Goal: Information Seeking & Learning: Learn about a topic

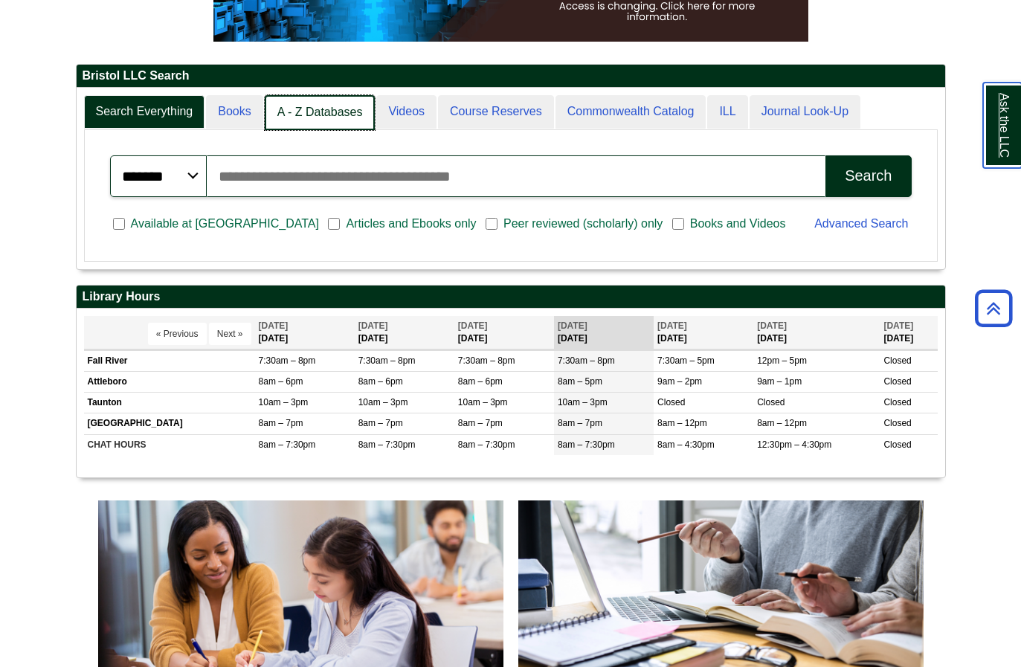
scroll to position [7, 7]
click at [324, 120] on link "A - Z Databases" at bounding box center [320, 112] width 111 height 35
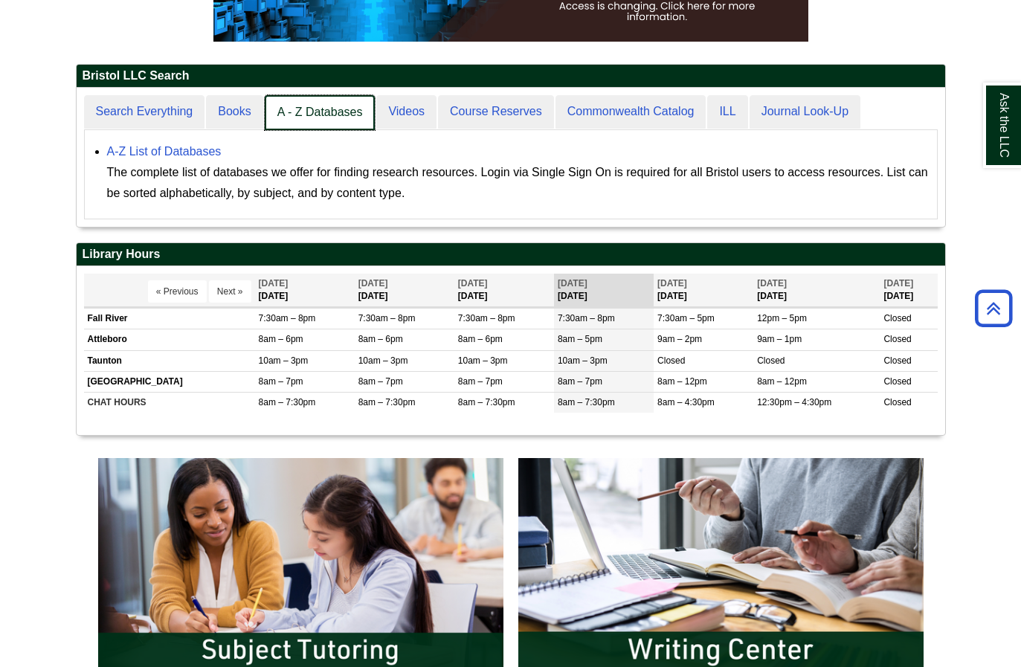
scroll to position [138, 868]
click at [311, 119] on link "A - Z Databases" at bounding box center [320, 112] width 111 height 35
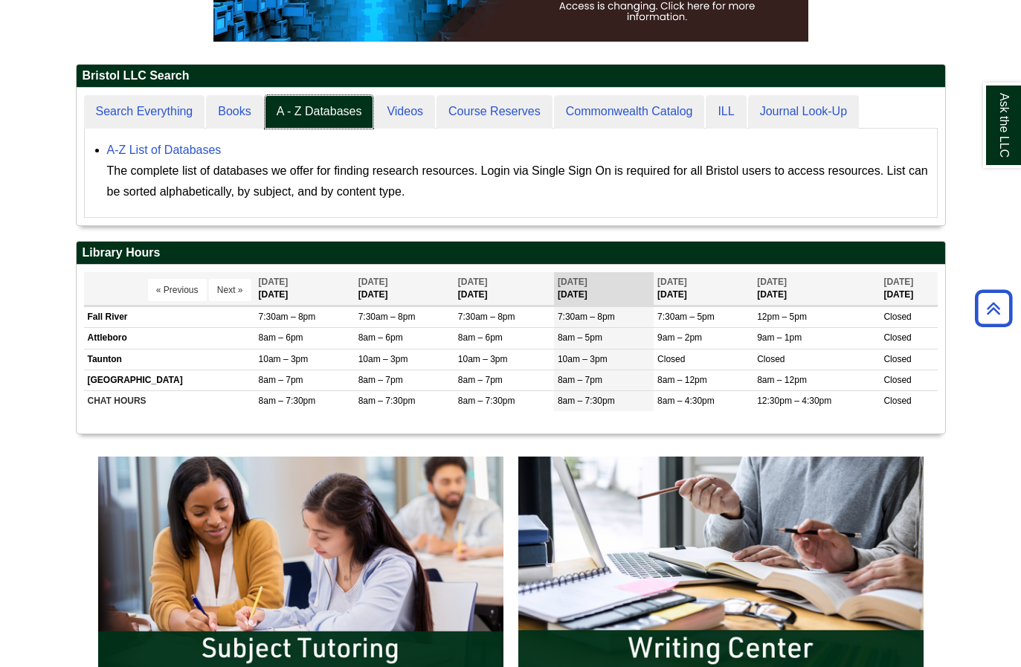
scroll to position [137, 868]
click at [202, 151] on link "A-Z List of Databases" at bounding box center [164, 149] width 114 height 13
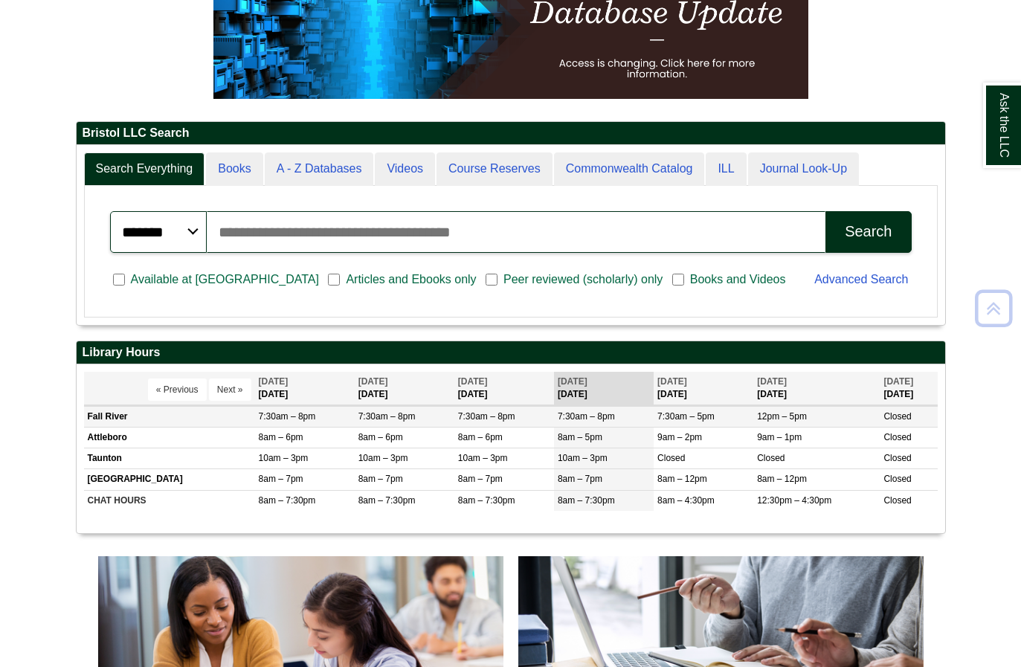
scroll to position [254, 0]
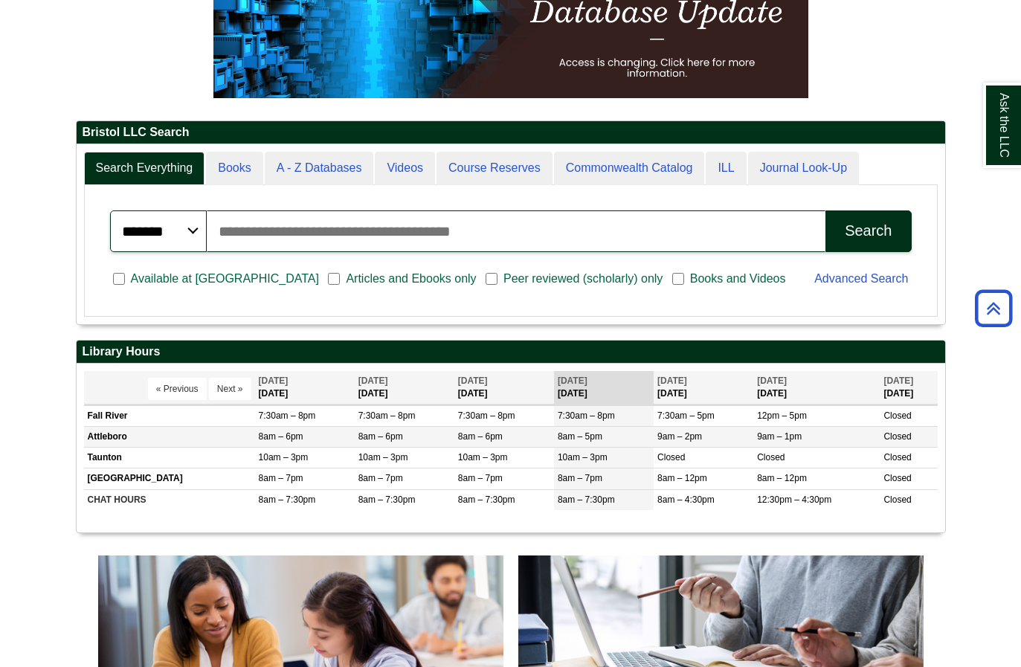
click at [135, 439] on td "Attleboro" at bounding box center [169, 437] width 171 height 21
click at [113, 439] on td "Attleboro" at bounding box center [169, 437] width 171 height 21
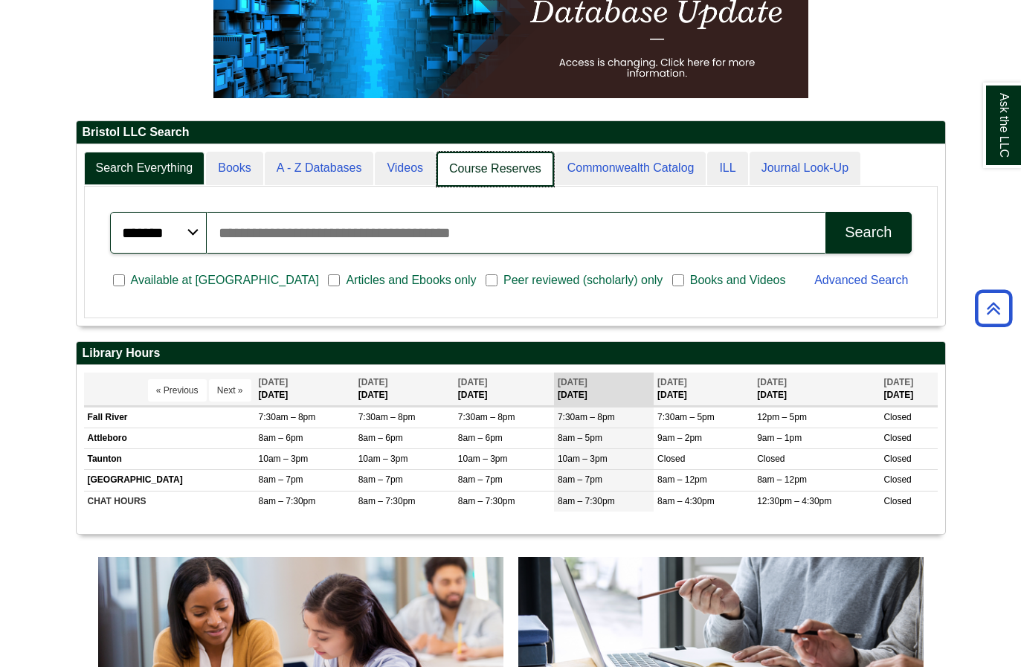
scroll to position [181, 868]
click at [506, 187] on link "Course Reserves" at bounding box center [494, 169] width 117 height 35
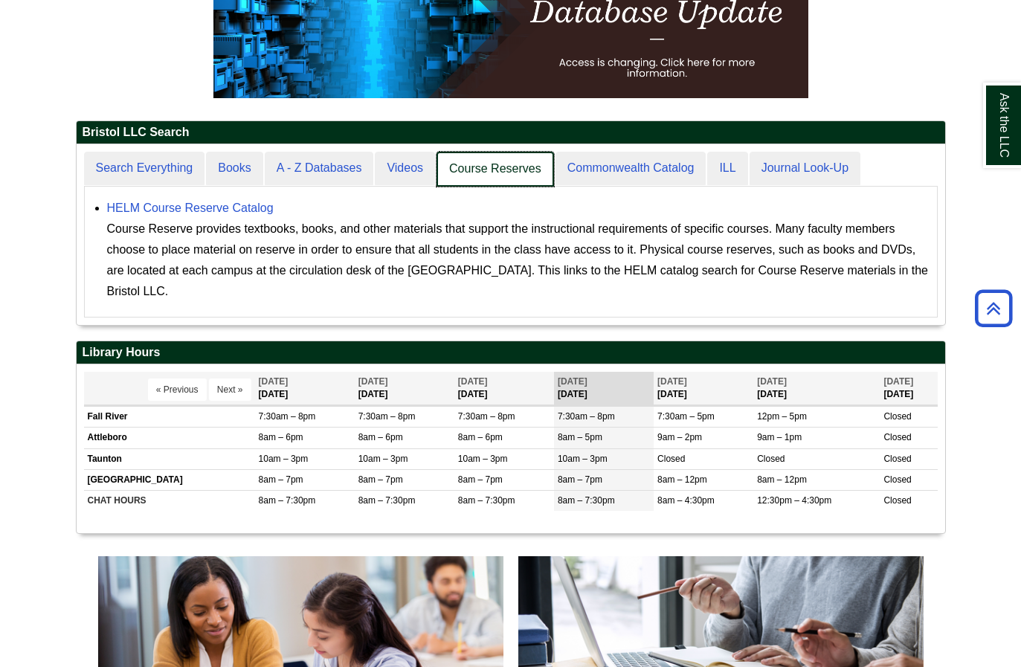
scroll to position [180, 868]
click at [299, 173] on link "A - Z Databases" at bounding box center [320, 169] width 111 height 35
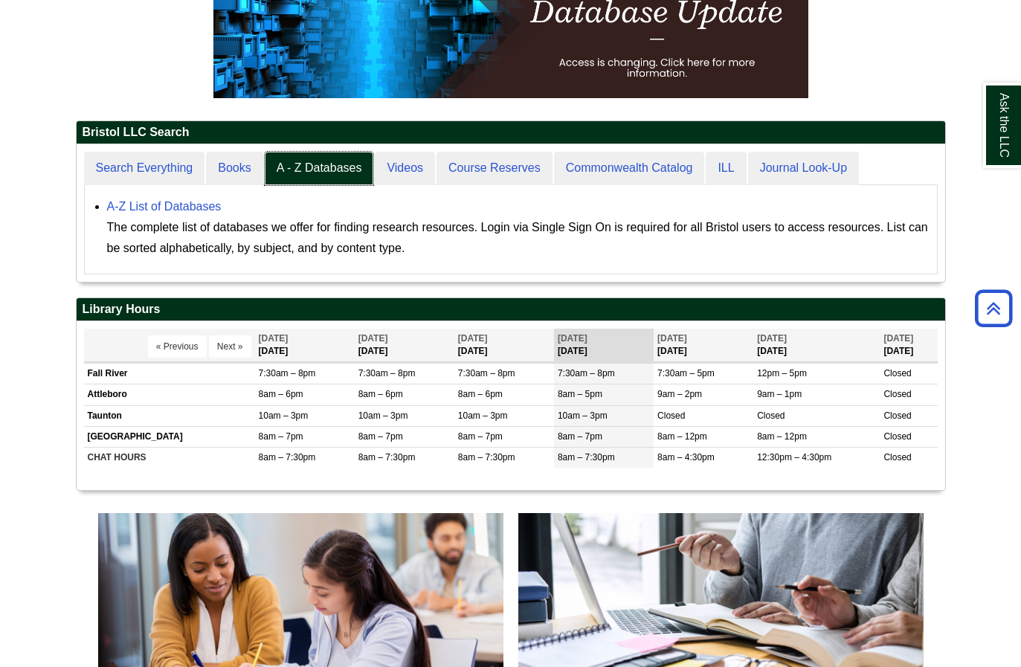
scroll to position [137, 868]
click at [187, 206] on link "A-Z List of Databases" at bounding box center [164, 206] width 114 height 13
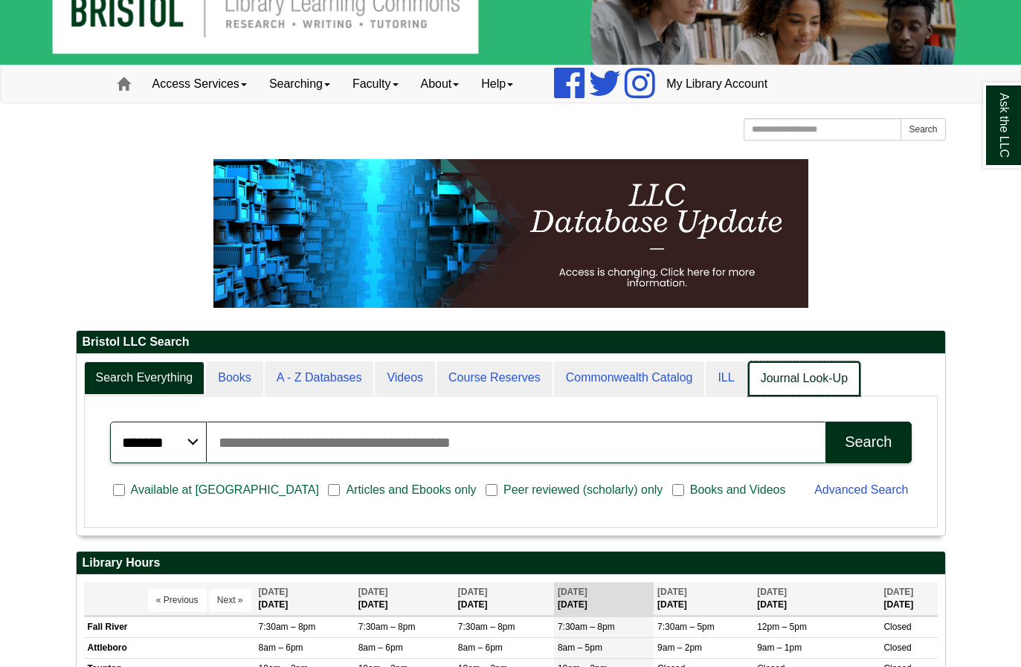
scroll to position [7, 7]
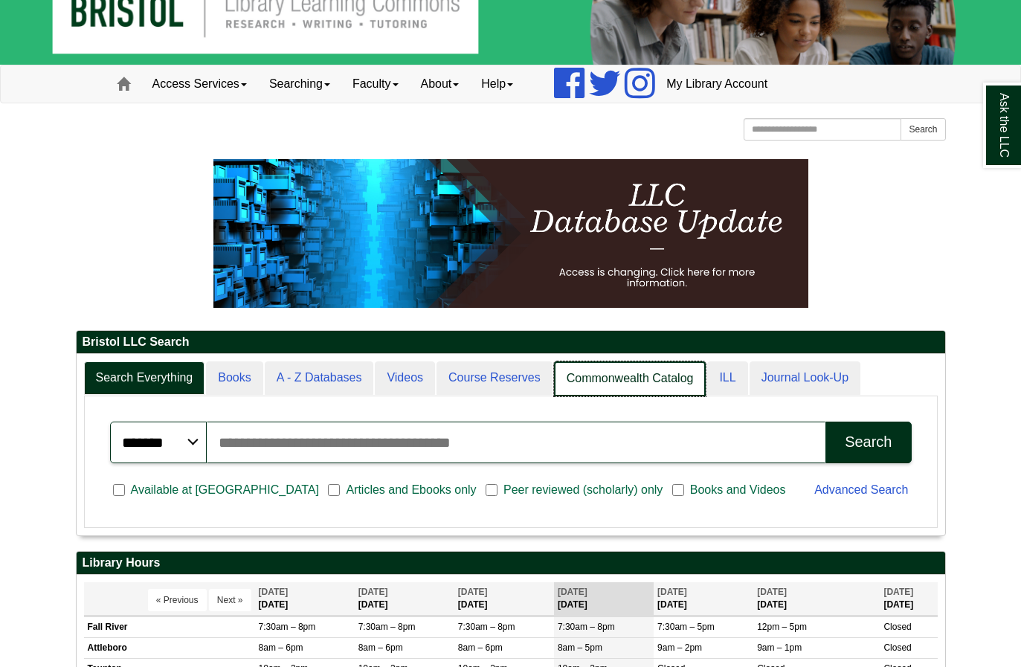
click at [635, 376] on link "Commonwealth Catalog" at bounding box center [630, 378] width 152 height 35
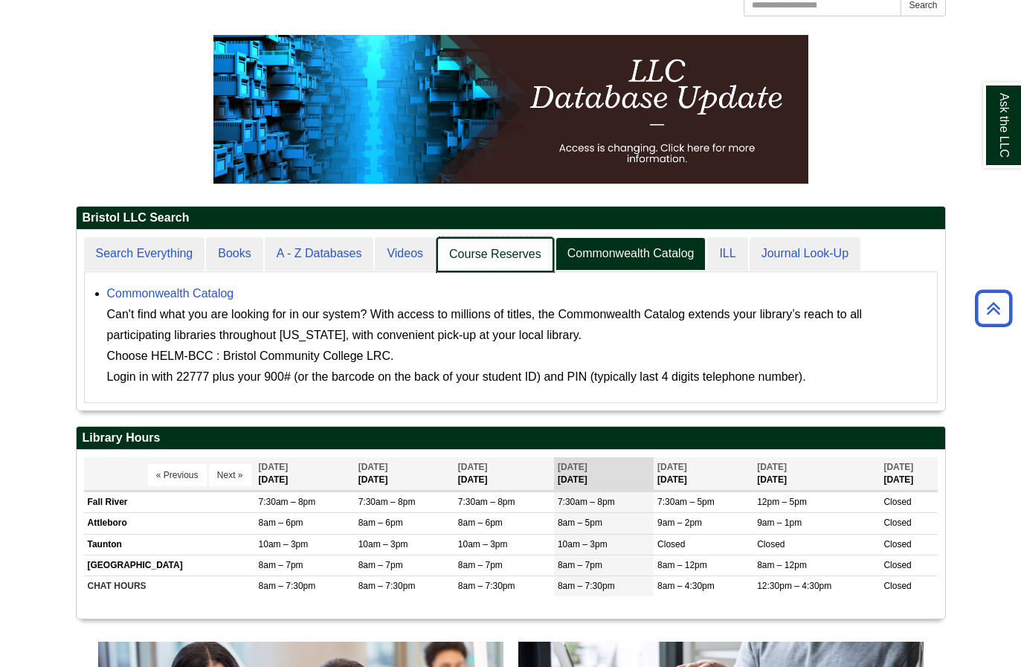
click at [506, 262] on link "Course Reserves" at bounding box center [494, 254] width 117 height 35
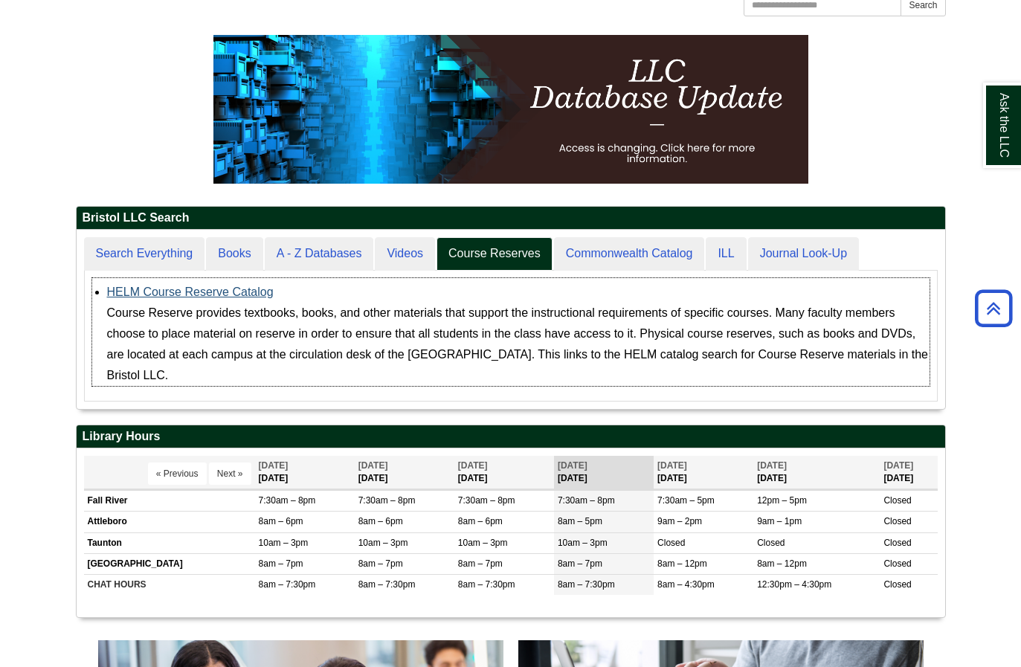
click at [249, 288] on link "HELM Course Reserve Catalog" at bounding box center [190, 291] width 167 height 13
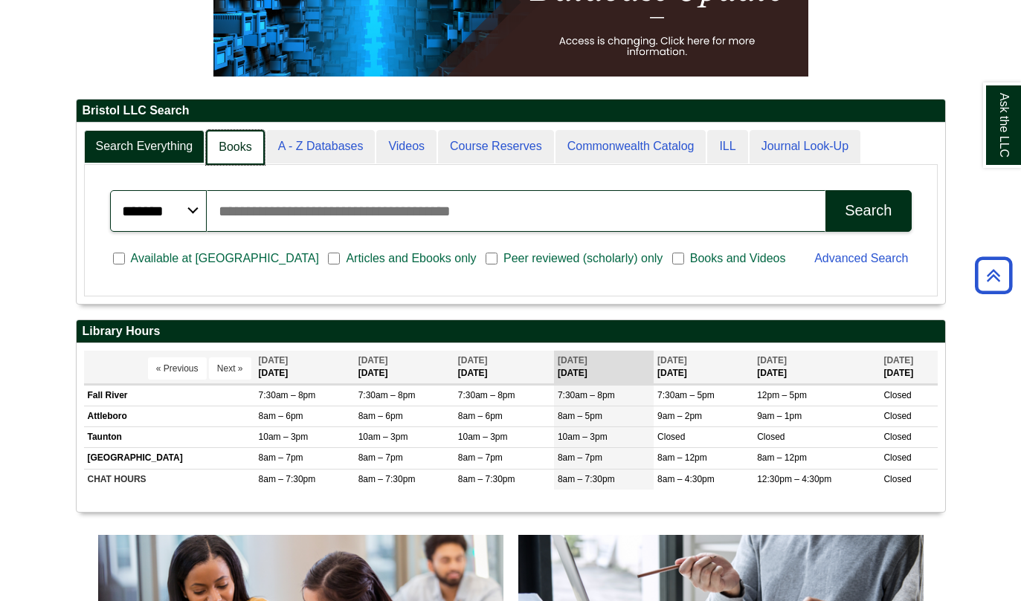
scroll to position [7, 7]
click at [733, 149] on link "ILL" at bounding box center [726, 147] width 42 height 35
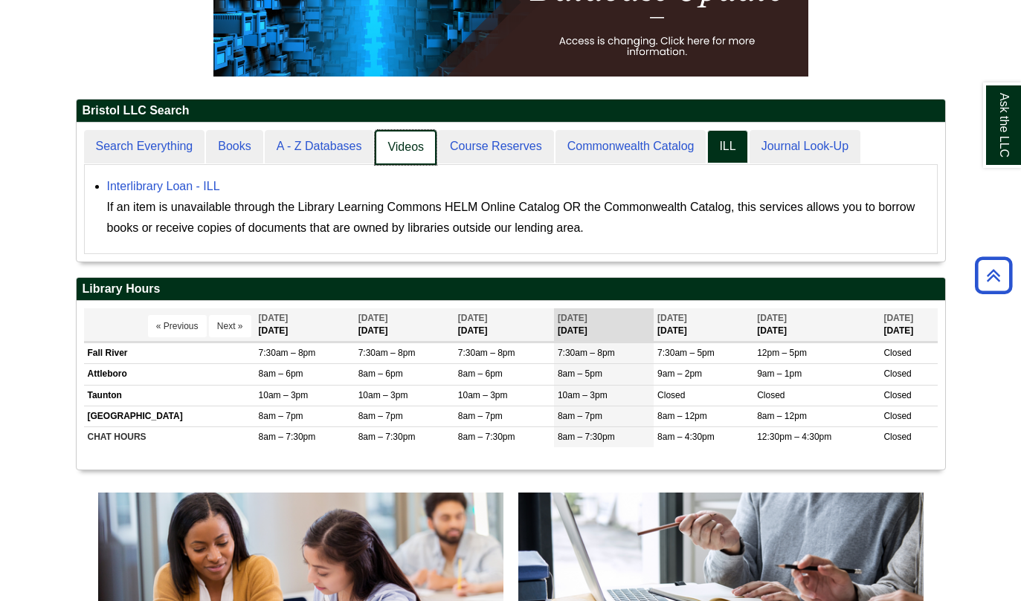
click at [408, 156] on link "Videos" at bounding box center [406, 147] width 62 height 35
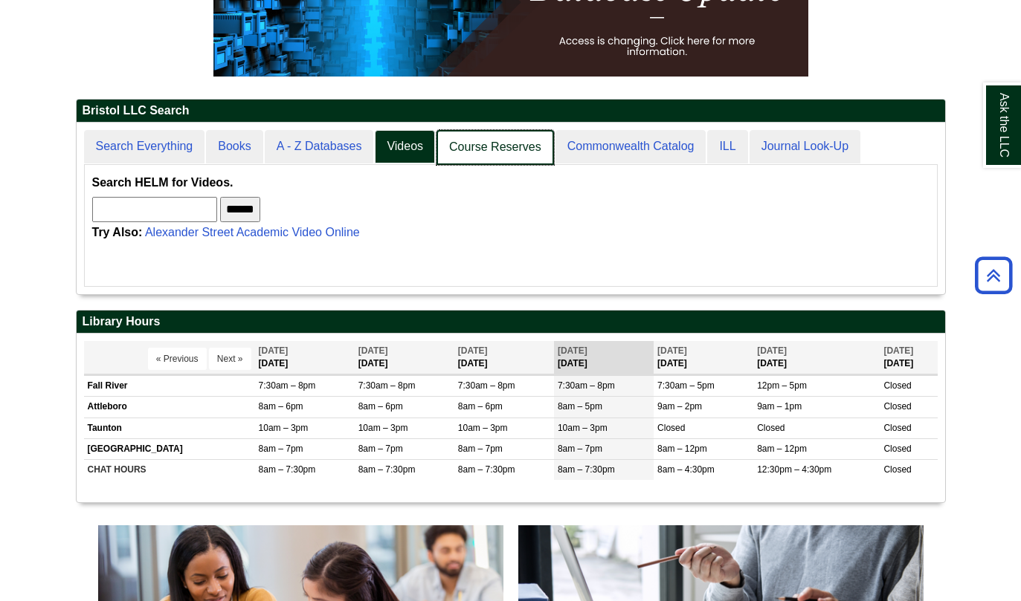
click at [475, 161] on link "Course Reserves" at bounding box center [494, 147] width 117 height 35
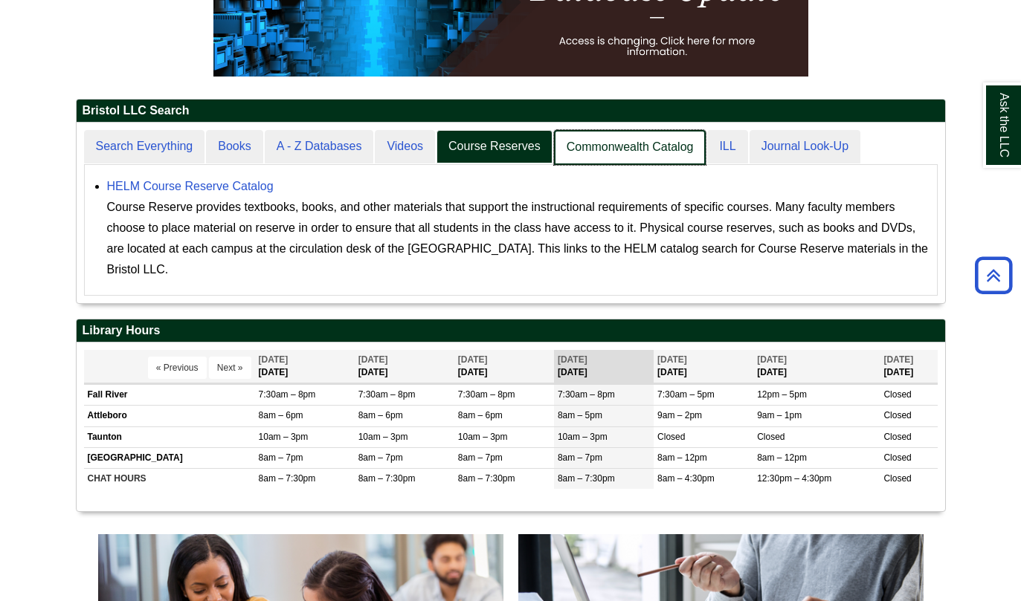
click at [590, 152] on link "Commonwealth Catalog" at bounding box center [630, 147] width 152 height 35
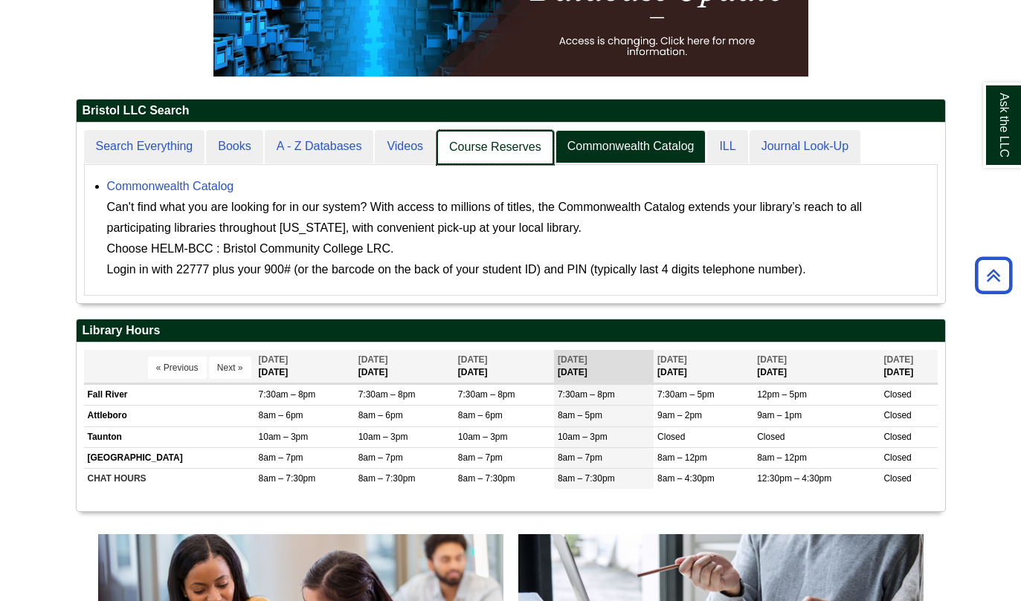
click at [529, 149] on link "Course Reserves" at bounding box center [494, 147] width 117 height 35
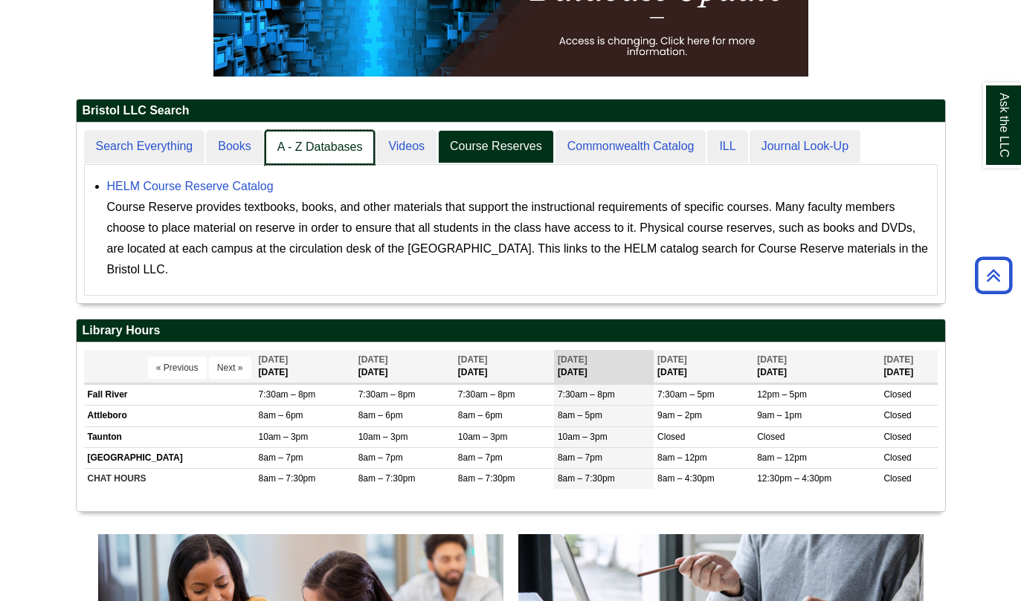
click at [316, 144] on link "A - Z Databases" at bounding box center [320, 147] width 111 height 35
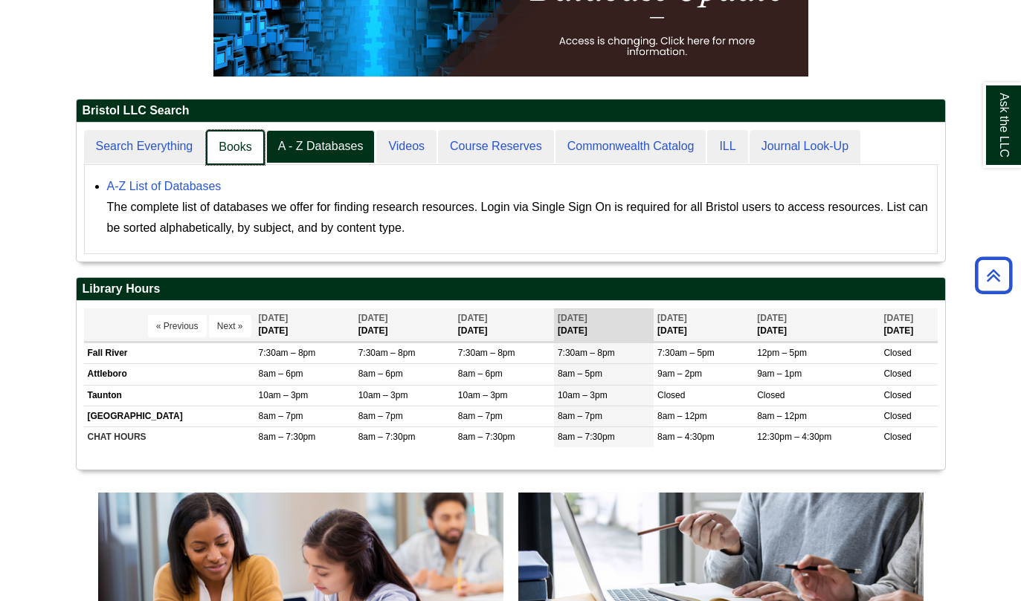
click at [238, 143] on link "Books" at bounding box center [235, 147] width 58 height 35
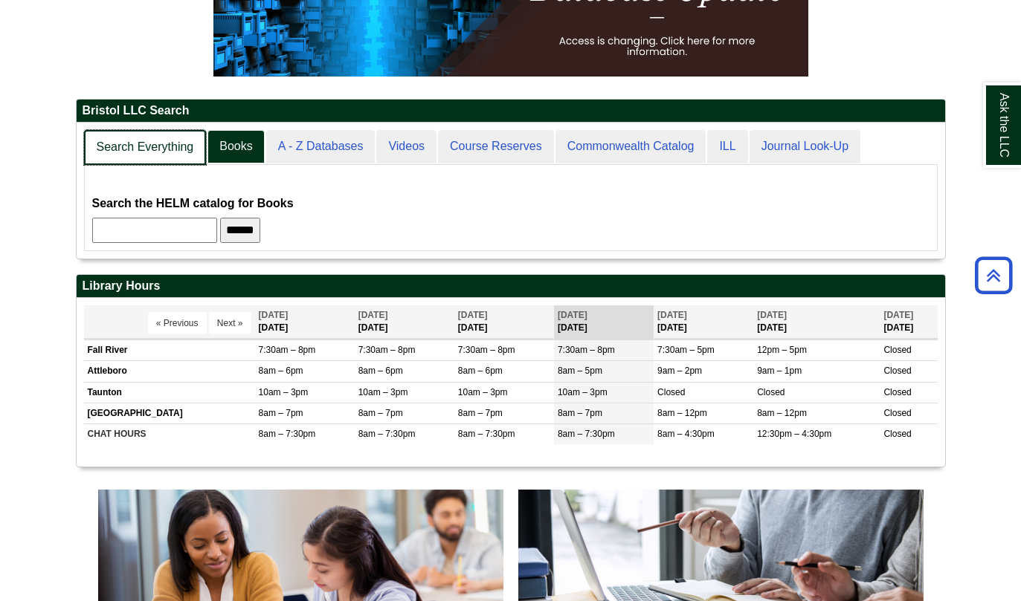
click at [187, 146] on link "Search Everything" at bounding box center [145, 147] width 123 height 35
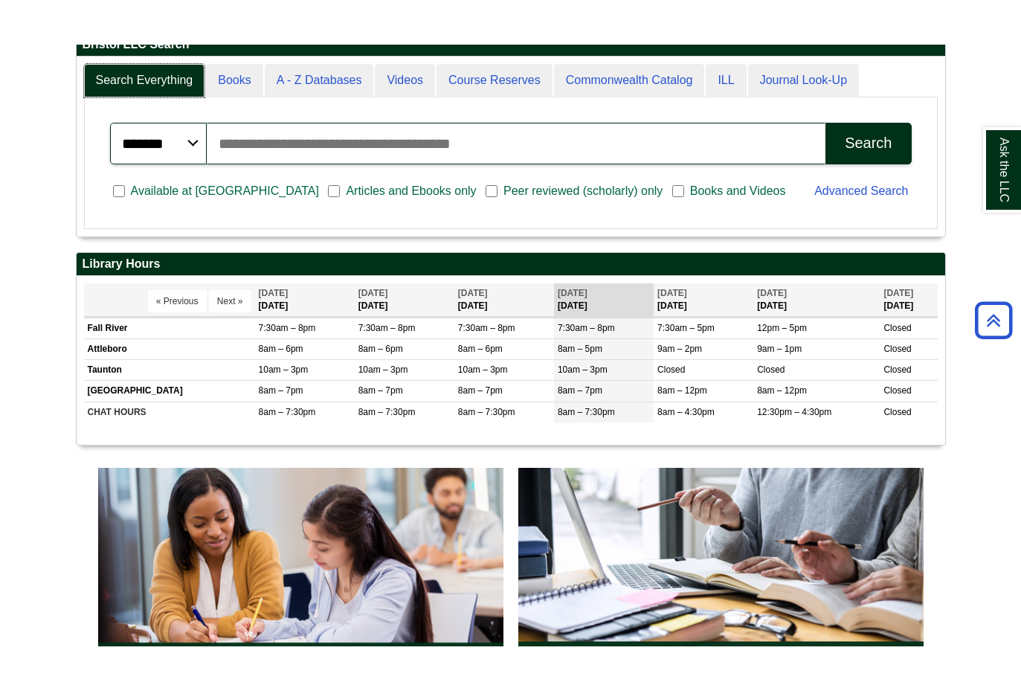
scroll to position [385, 0]
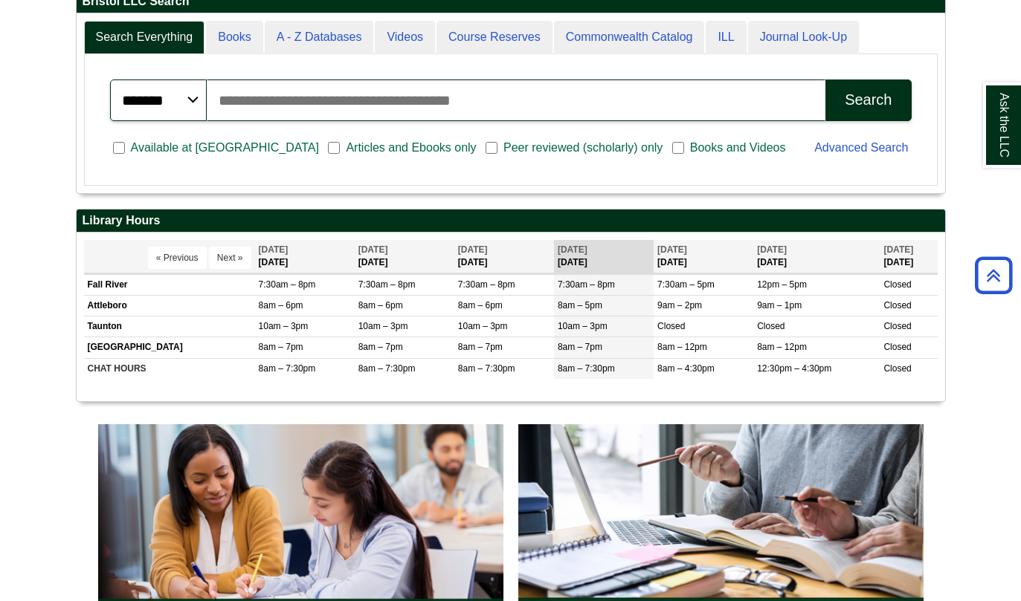
click at [406, 88] on input "Search articles, books, journals & more" at bounding box center [516, 101] width 619 height 42
type input "*********"
click at [868, 101] on button "Search" at bounding box center [867, 101] width 85 height 42
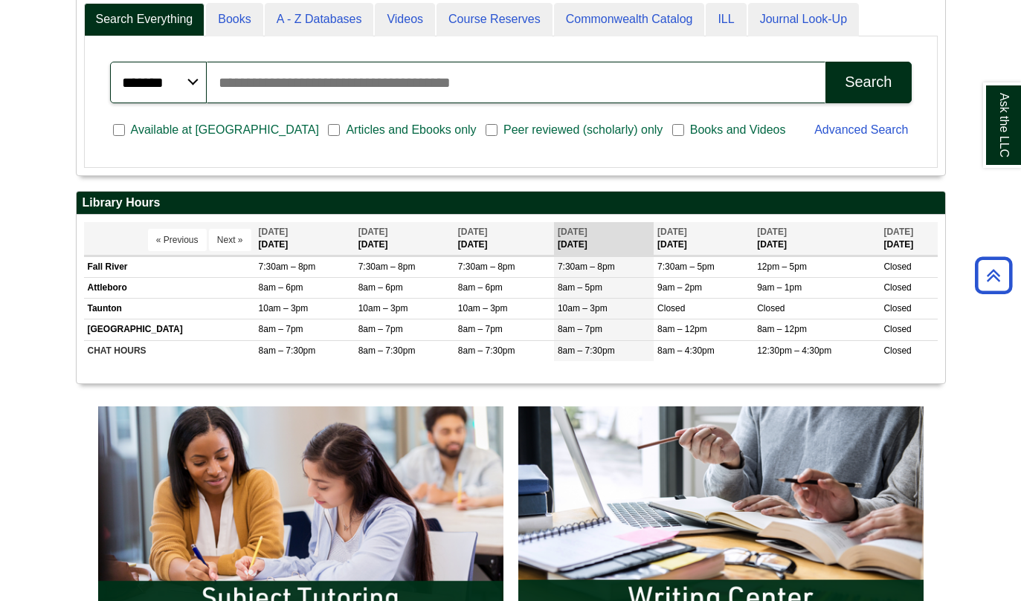
scroll to position [384, 645]
